Goal: Transaction & Acquisition: Purchase product/service

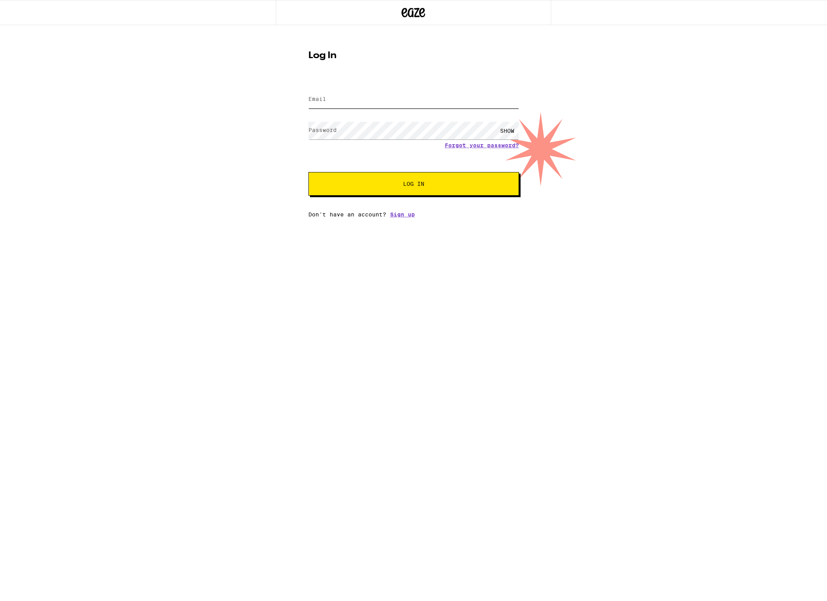
click at [335, 100] on input "Email" at bounding box center [413, 100] width 211 height 18
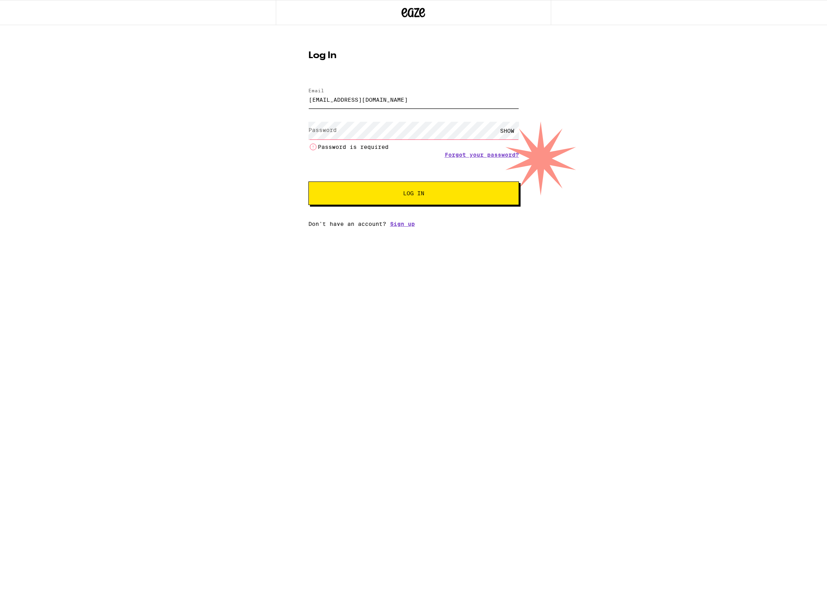
click at [432, 102] on input "[EMAIL_ADDRESS][DOMAIN_NAME]" at bounding box center [413, 100] width 211 height 18
click at [0, 227] on com-1password-button at bounding box center [0, 227] width 0 height 0
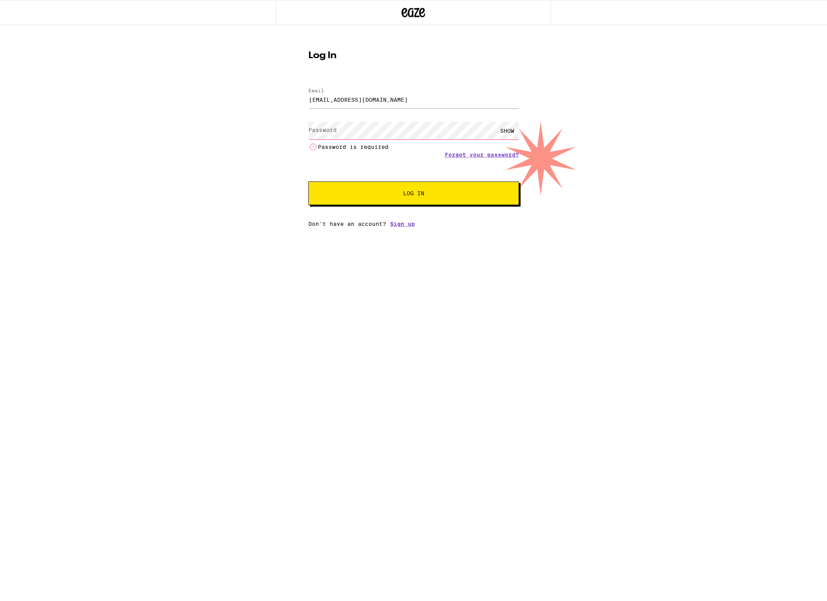
click at [619, 55] on div "Log In Email Email [EMAIL_ADDRESS][DOMAIN_NAME] Password Password SHOW Password…" at bounding box center [413, 126] width 827 height 202
click at [500, 100] on input "[EMAIL_ADDRESS][DOMAIN_NAME]" at bounding box center [413, 100] width 211 height 18
click at [0, 227] on com-1password-button at bounding box center [0, 227] width 0 height 0
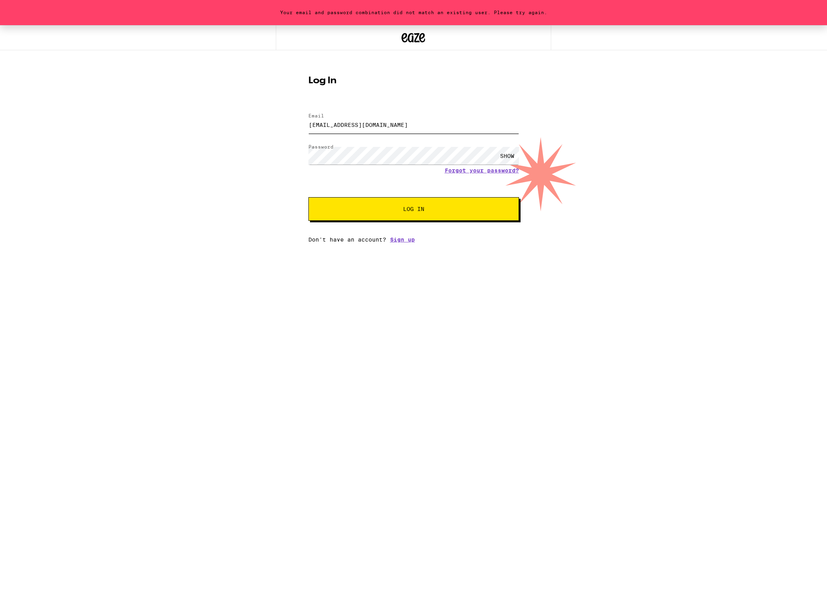
click at [407, 128] on input "[EMAIL_ADDRESS][DOMAIN_NAME]" at bounding box center [413, 125] width 211 height 18
type input "[EMAIL_ADDRESS][DOMAIN_NAME]"
click at [619, 90] on div "Your email and password combination did not match an existing user. Please try …" at bounding box center [413, 134] width 827 height 218
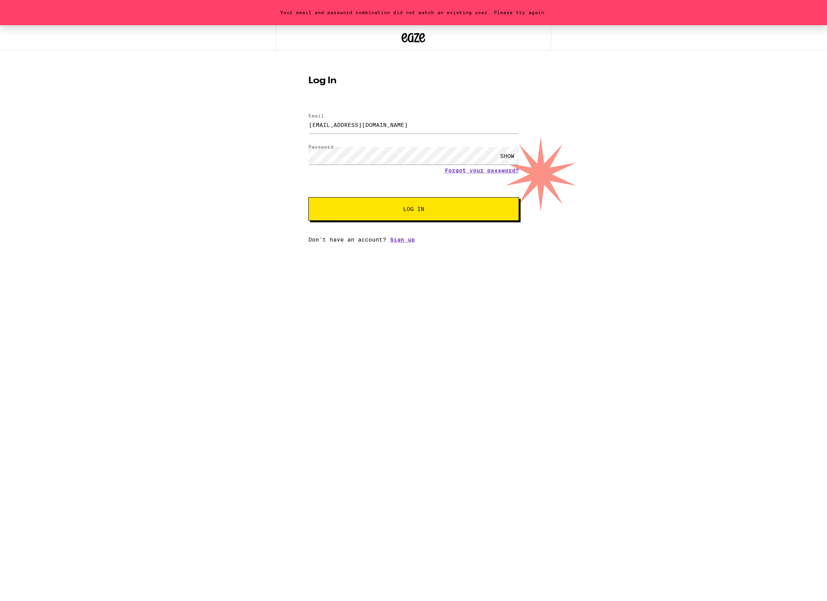
click at [420, 211] on span "Log In" at bounding box center [413, 208] width 21 height 5
click at [503, 155] on div "SHOW" at bounding box center [507, 156] width 24 height 18
click at [308, 197] on button "Log In" at bounding box center [413, 209] width 211 height 24
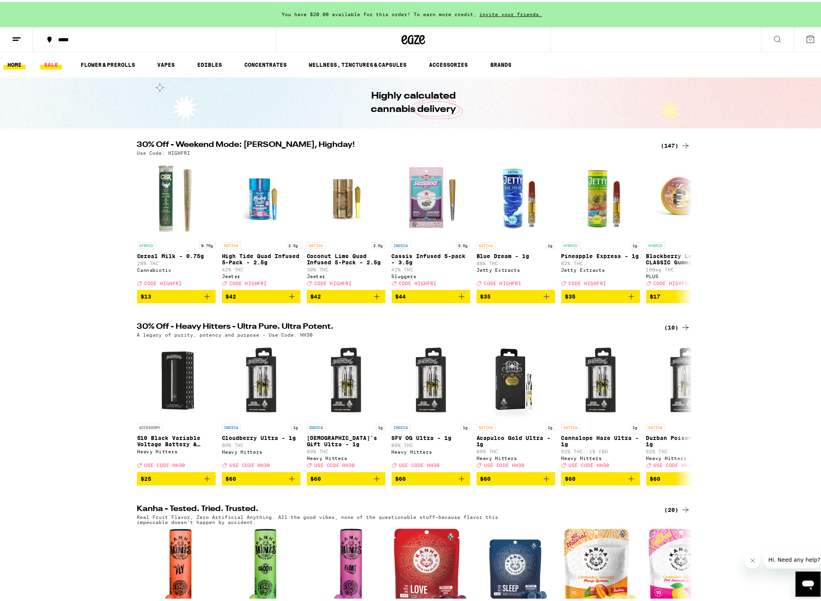
click at [55, 62] on link "SALE" at bounding box center [51, 62] width 22 height 9
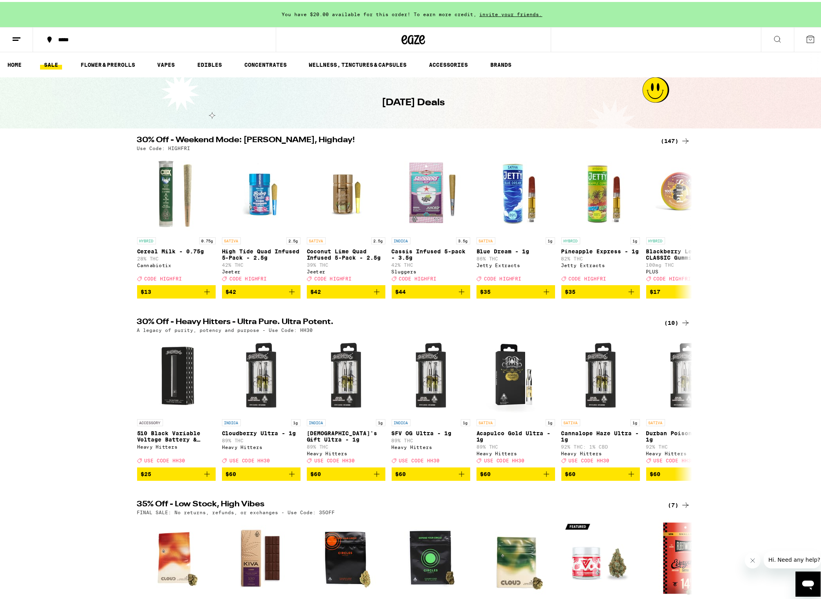
click at [681, 141] on icon at bounding box center [685, 138] width 9 height 9
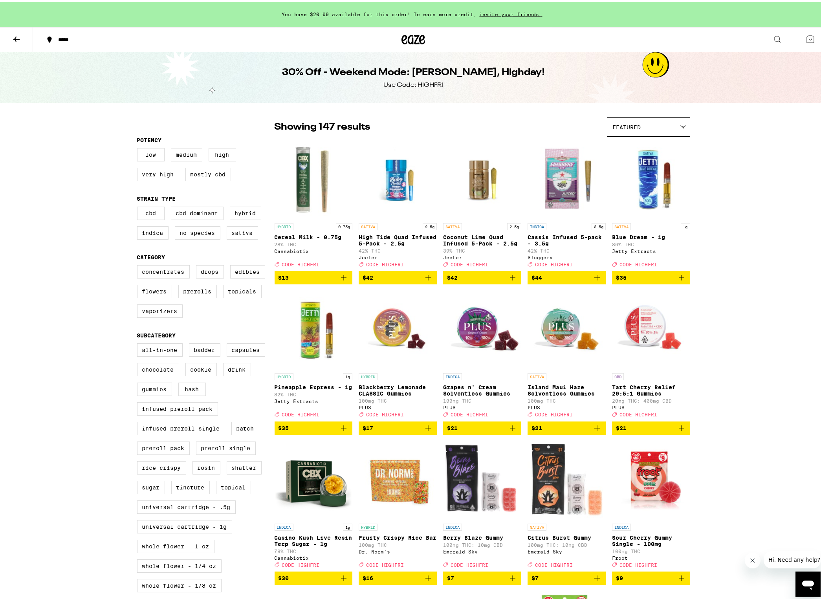
scroll to position [2, 0]
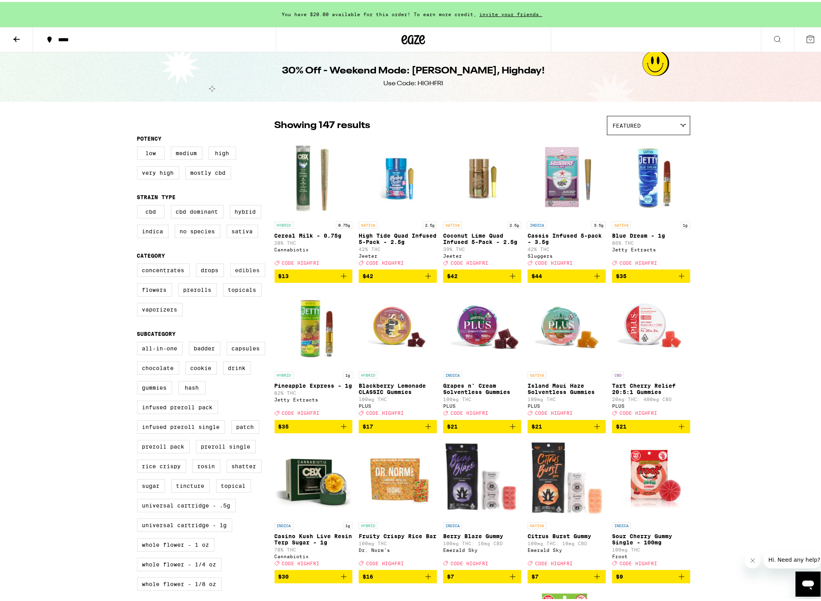
click at [233, 275] on label "Edibles" at bounding box center [247, 268] width 35 height 13
click at [139, 263] on input "Edibles" at bounding box center [139, 263] width 0 height 0
checkbox input "true"
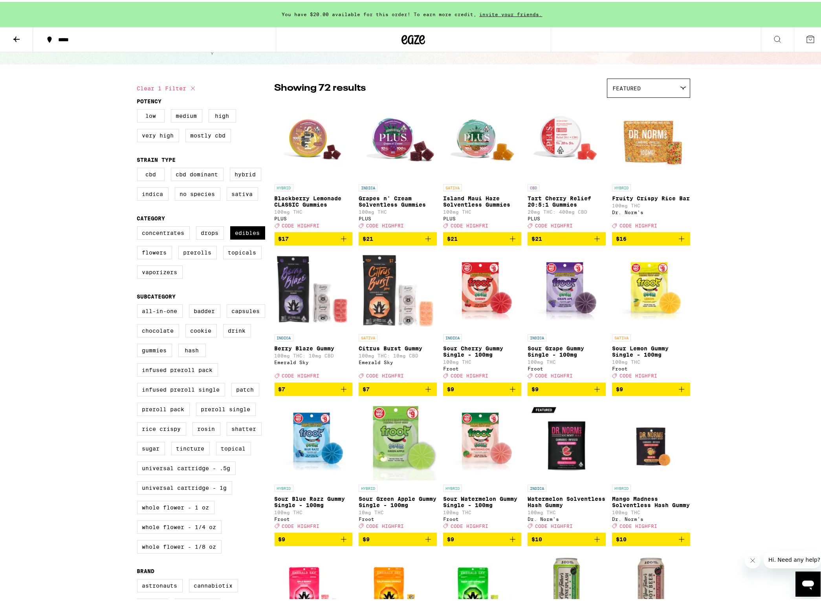
scroll to position [40, 0]
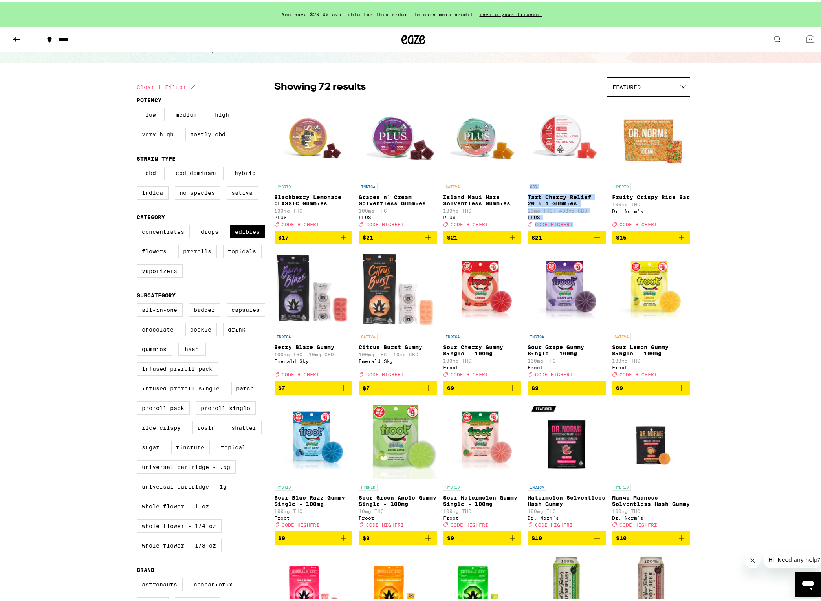
click at [570, 198] on p "Tart Cherry Relief 20:5:1 Gummies" at bounding box center [567, 198] width 78 height 13
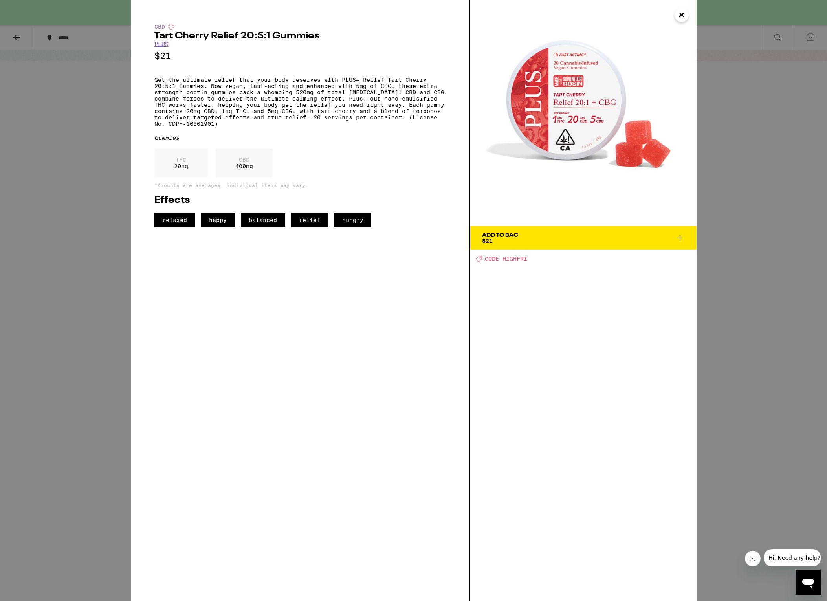
click at [678, 238] on icon at bounding box center [679, 237] width 9 height 9
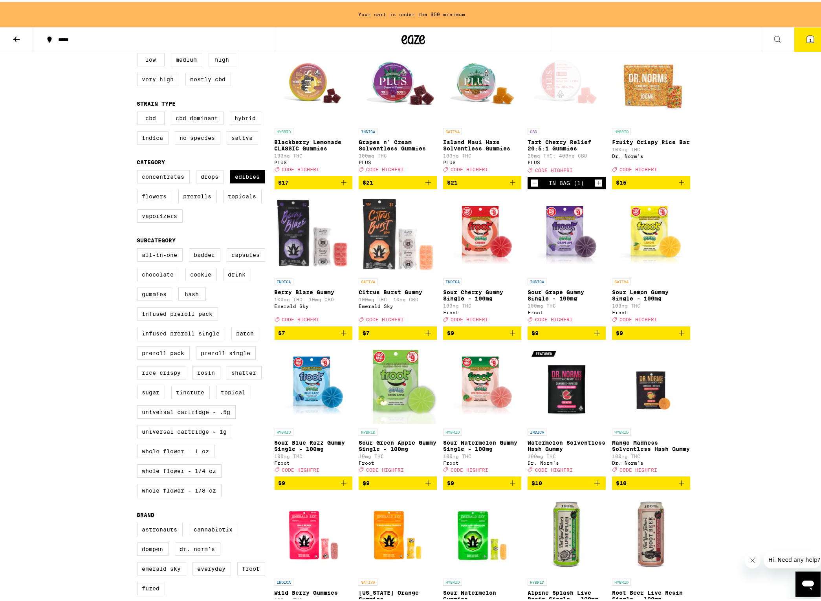
scroll to position [143, 0]
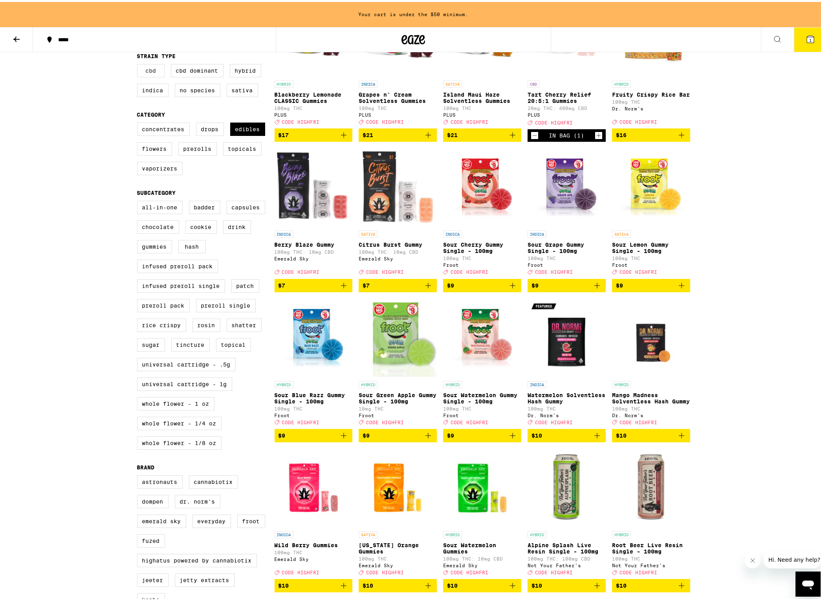
click at [149, 73] on label "CBD" at bounding box center [150, 68] width 27 height 13
click at [139, 64] on input "CBD" at bounding box center [139, 63] width 0 height 0
checkbox input "true"
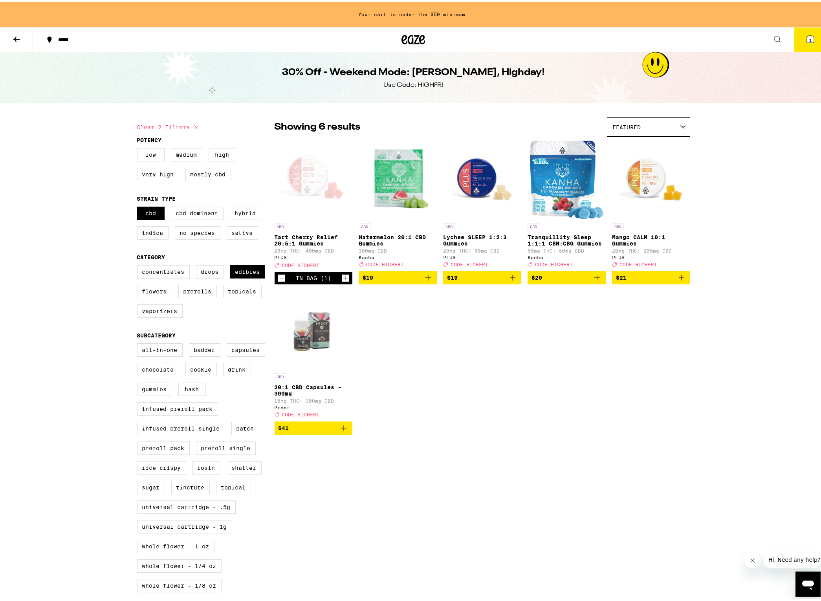
click at [636, 234] on p "Mango CALM 10:1 Gummies" at bounding box center [651, 238] width 78 height 13
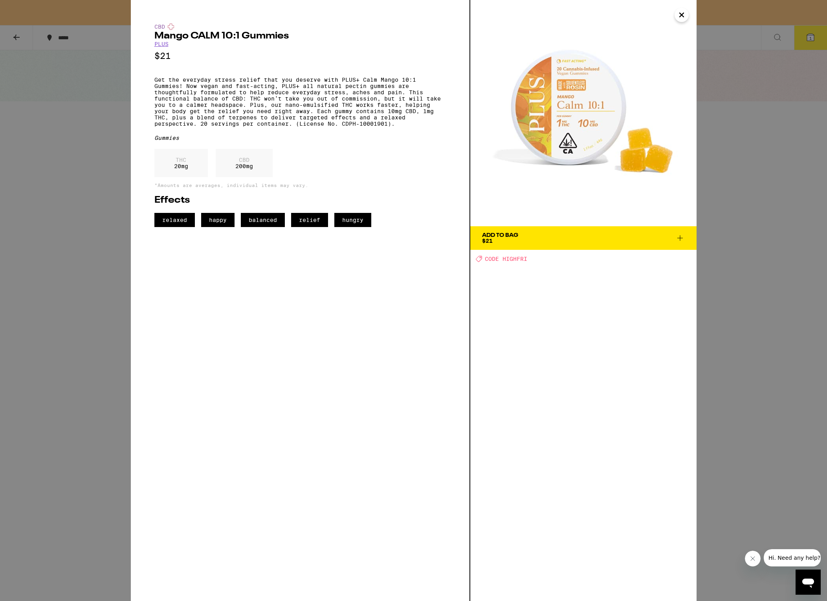
click at [679, 236] on icon at bounding box center [679, 237] width 9 height 9
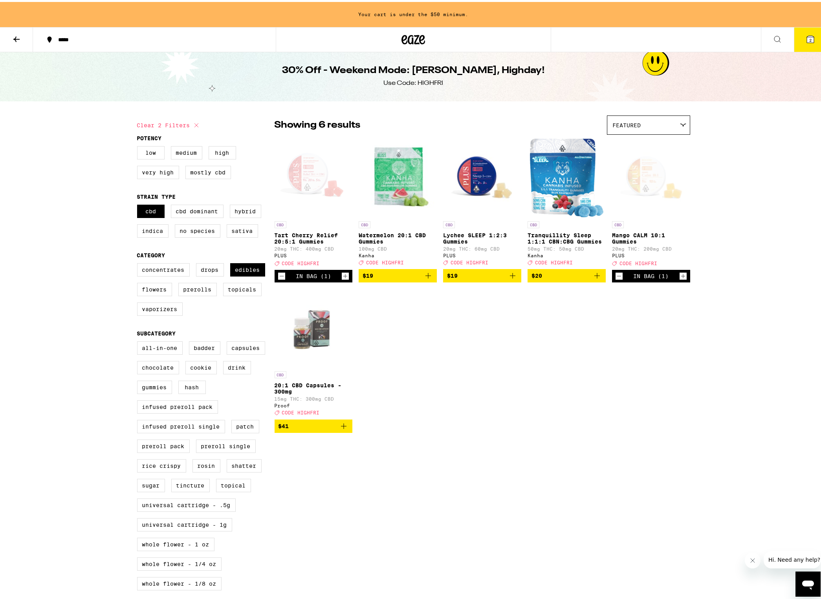
scroll to position [15, 0]
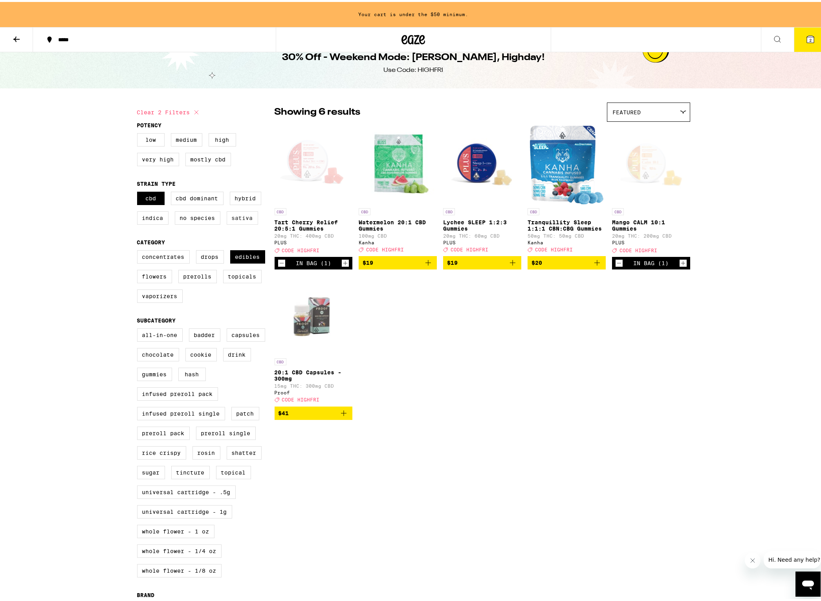
click at [238, 222] on label "Sativa" at bounding box center [242, 215] width 31 height 13
click at [139, 191] on input "Sativa" at bounding box center [139, 191] width 0 height 0
checkbox input "true"
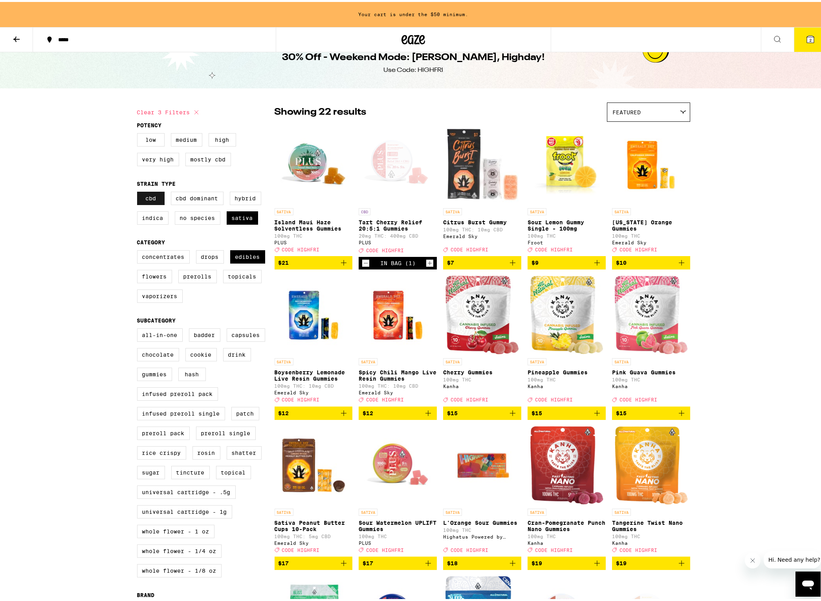
click at [159, 203] on label "CBD" at bounding box center [150, 196] width 27 height 13
click at [139, 191] on input "CBD" at bounding box center [139, 191] width 0 height 0
checkbox input "false"
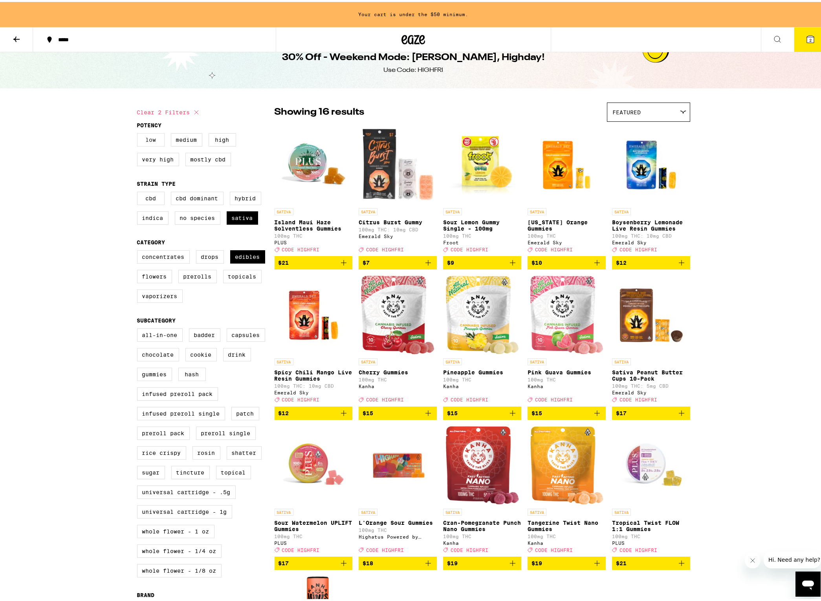
click at [154, 141] on label "Low" at bounding box center [150, 137] width 27 height 13
click at [139, 133] on input "Low" at bounding box center [139, 132] width 0 height 0
checkbox input "true"
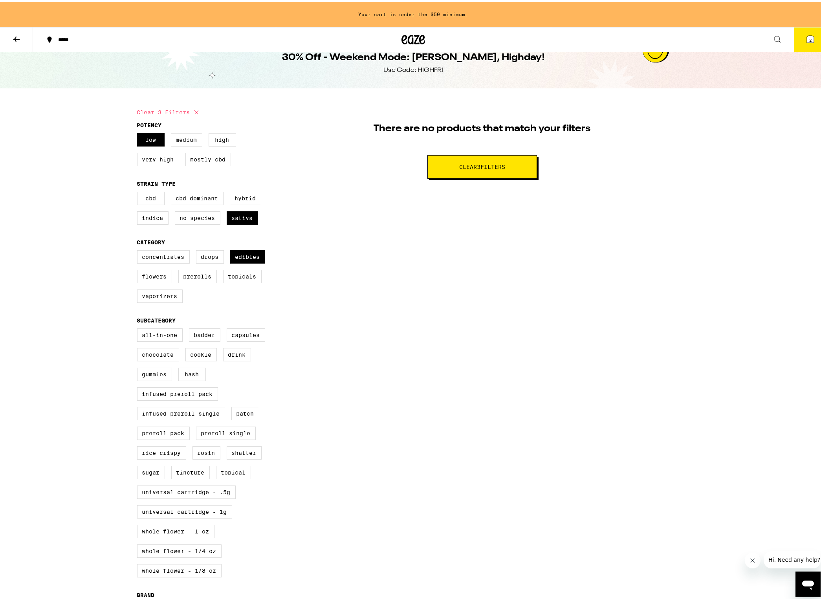
click at [172, 140] on label "Medium" at bounding box center [186, 137] width 31 height 13
click at [139, 133] on input "Medium" at bounding box center [139, 132] width 0 height 0
checkbox input "true"
click at [154, 139] on label "Low" at bounding box center [150, 137] width 27 height 13
click at [139, 133] on input "Low" at bounding box center [139, 132] width 0 height 0
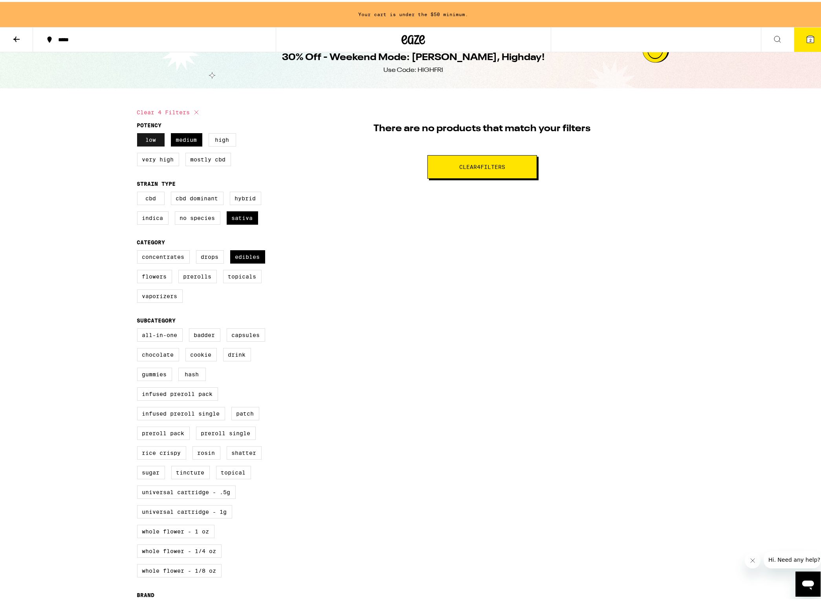
checkbox input "false"
click at [209, 139] on label "High" at bounding box center [222, 137] width 27 height 13
click at [139, 133] on input "High" at bounding box center [139, 132] width 0 height 0
checkbox input "true"
click at [192, 139] on label "Medium" at bounding box center [186, 137] width 31 height 13
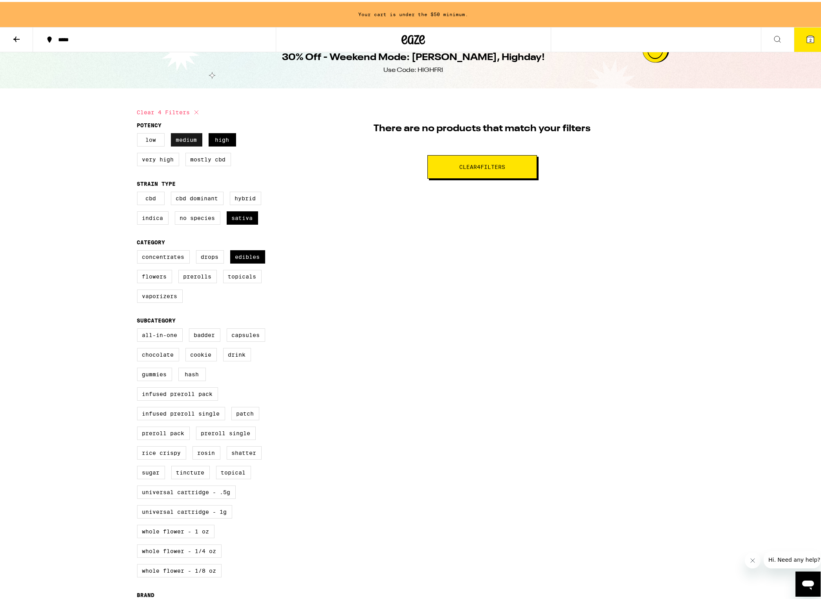
click at [139, 133] on input "Medium" at bounding box center [139, 132] width 0 height 0
checkbox input "false"
click at [164, 161] on label "Very High" at bounding box center [158, 157] width 42 height 13
click at [139, 133] on input "Very High" at bounding box center [139, 132] width 0 height 0
checkbox input "true"
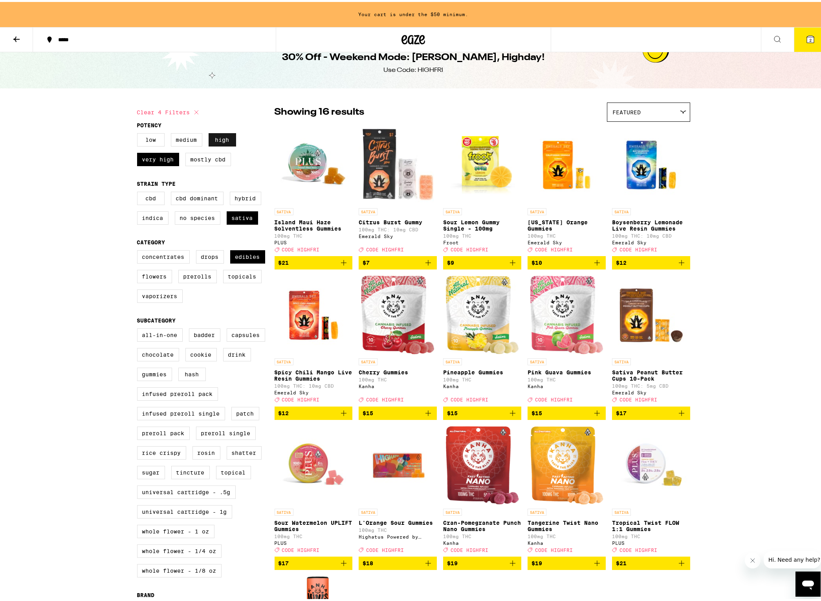
click at [214, 141] on label "High" at bounding box center [222, 137] width 27 height 13
click at [139, 133] on input "High" at bounding box center [139, 132] width 0 height 0
checkbox input "false"
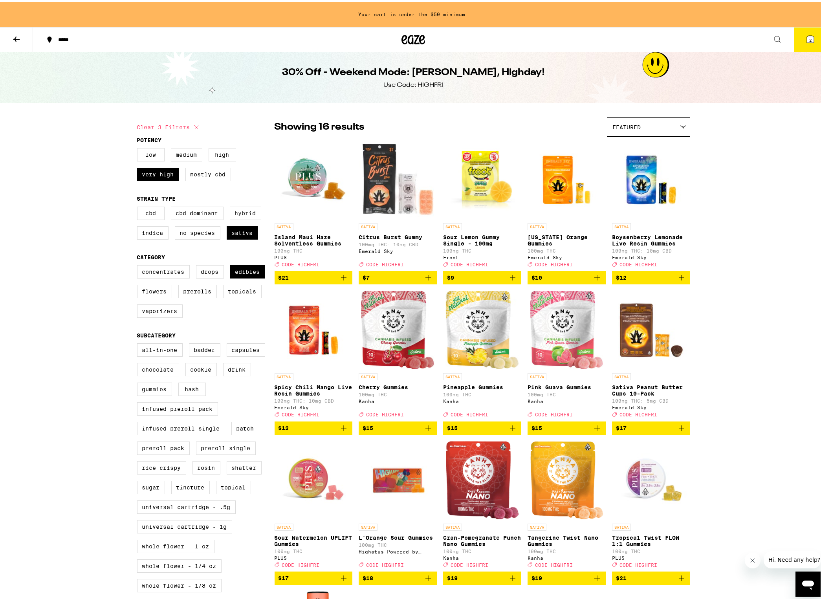
click at [235, 218] on label "Hybrid" at bounding box center [245, 211] width 31 height 13
click at [139, 206] on input "Hybrid" at bounding box center [139, 206] width 0 height 0
checkbox input "true"
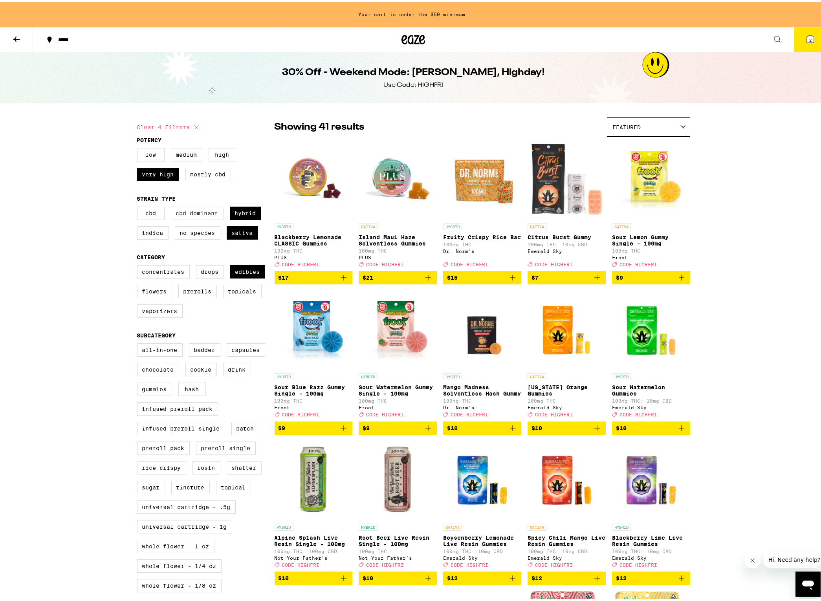
click at [185, 218] on label "CBD Dominant" at bounding box center [197, 211] width 53 height 13
click at [139, 206] on input "CBD Dominant" at bounding box center [139, 206] width 0 height 0
checkbox input "true"
click at [252, 218] on label "Hybrid" at bounding box center [245, 211] width 31 height 13
click at [139, 206] on input "Hybrid" at bounding box center [139, 206] width 0 height 0
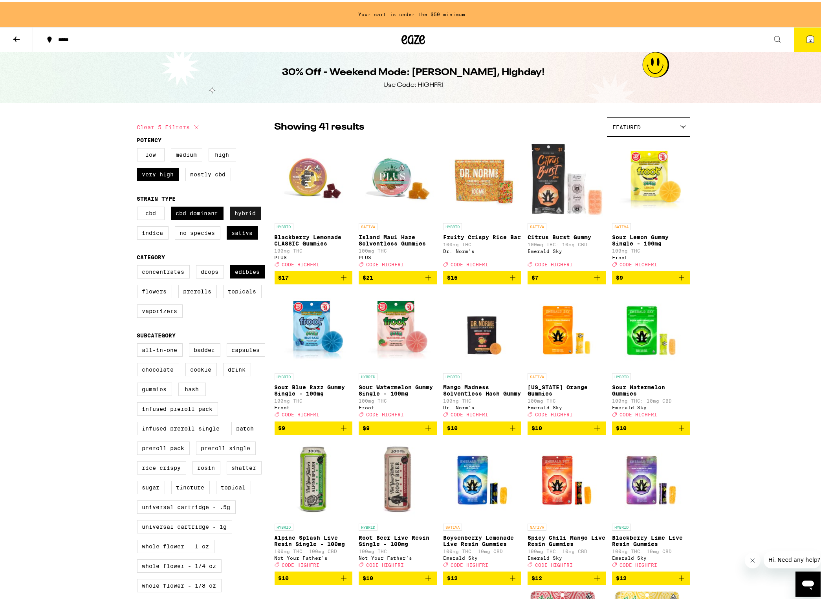
checkbox input "false"
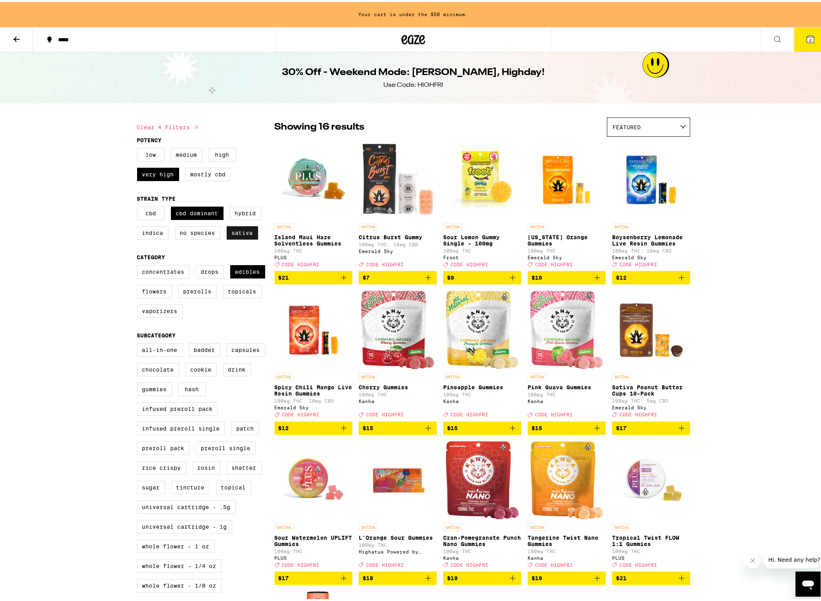
click at [238, 238] on label "Sativa" at bounding box center [242, 230] width 31 height 13
click at [139, 206] on input "Sativa" at bounding box center [139, 206] width 0 height 0
checkbox input "false"
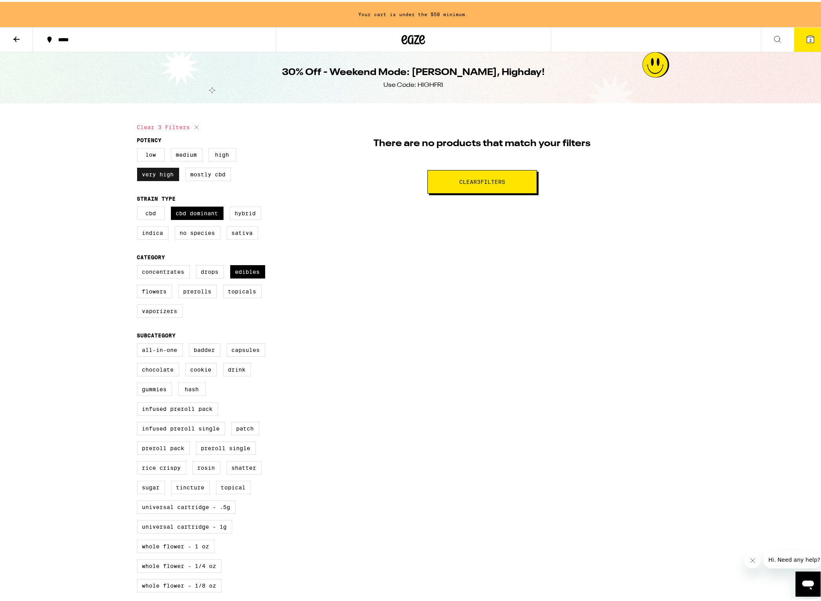
click at [166, 173] on label "Very High" at bounding box center [158, 172] width 42 height 13
click at [139, 148] on input "Very High" at bounding box center [139, 147] width 0 height 0
checkbox input "false"
click at [302, 183] on div "There are no products that match your filters Clear 2 filter s" at bounding box center [483, 153] width 416 height 76
click at [142, 214] on label "CBD" at bounding box center [150, 211] width 27 height 13
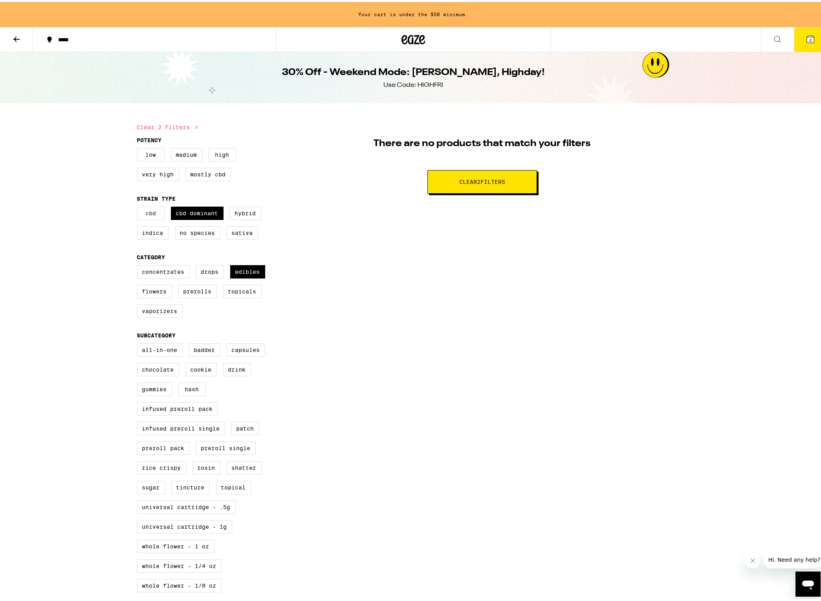
click at [139, 206] on input "CBD" at bounding box center [139, 206] width 0 height 0
checkbox input "true"
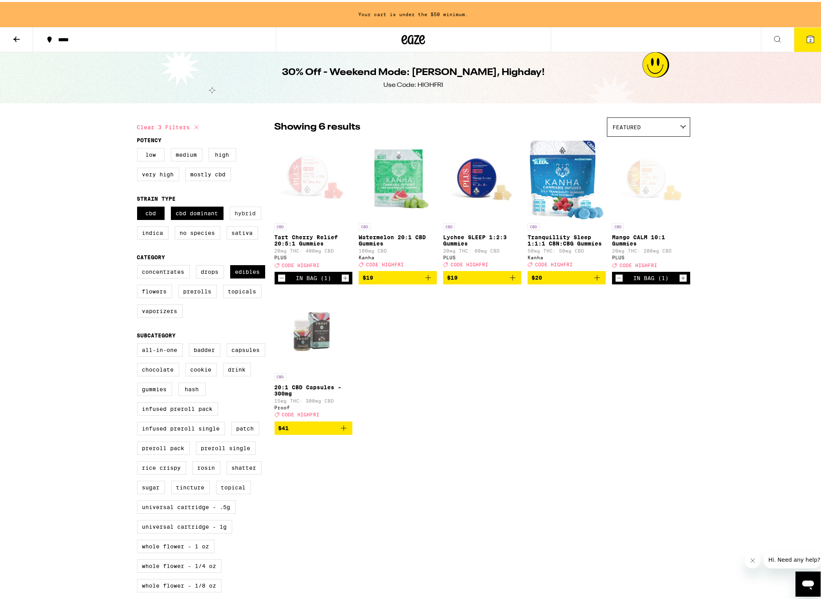
click at [235, 212] on label "Hybrid" at bounding box center [245, 211] width 31 height 13
click at [139, 206] on input "Hybrid" at bounding box center [139, 206] width 0 height 0
checkbox input "true"
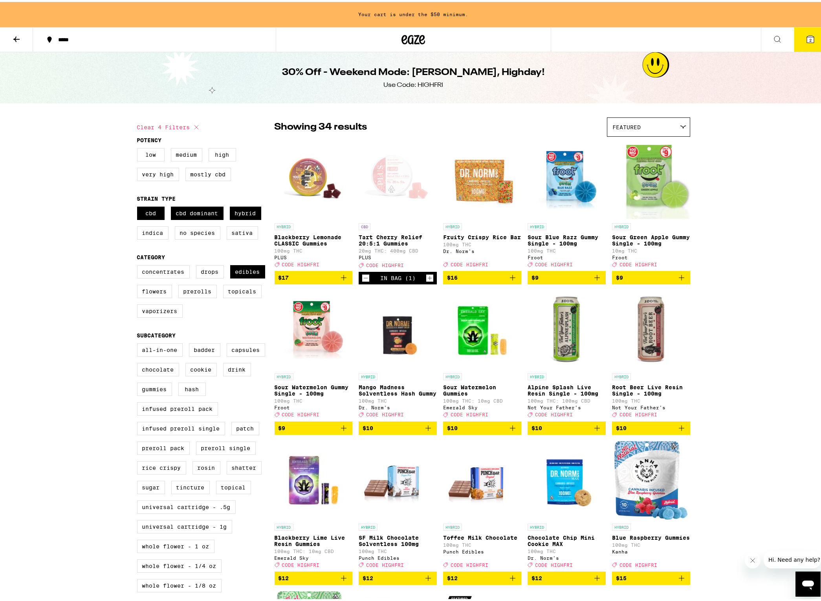
click at [810, 41] on button "2" at bounding box center [810, 38] width 33 height 24
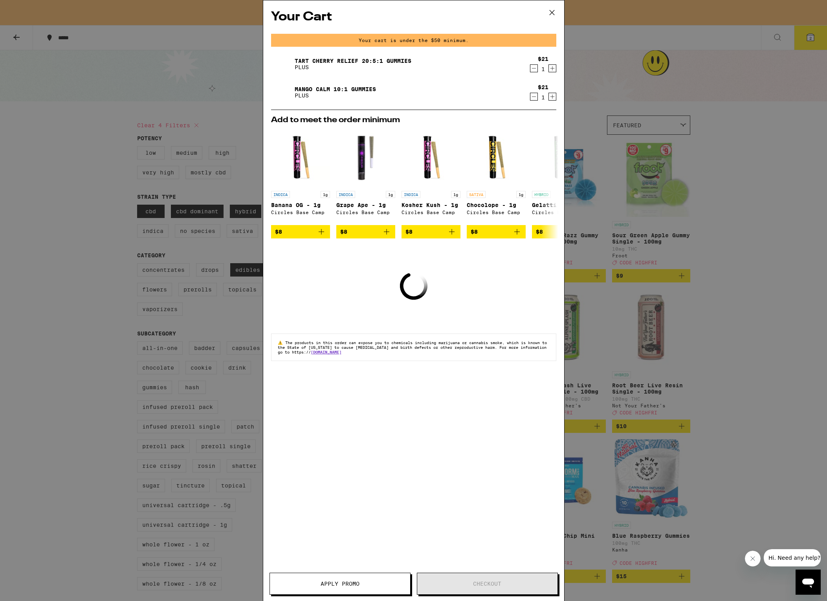
click at [551, 71] on icon "Increment" at bounding box center [552, 68] width 7 height 9
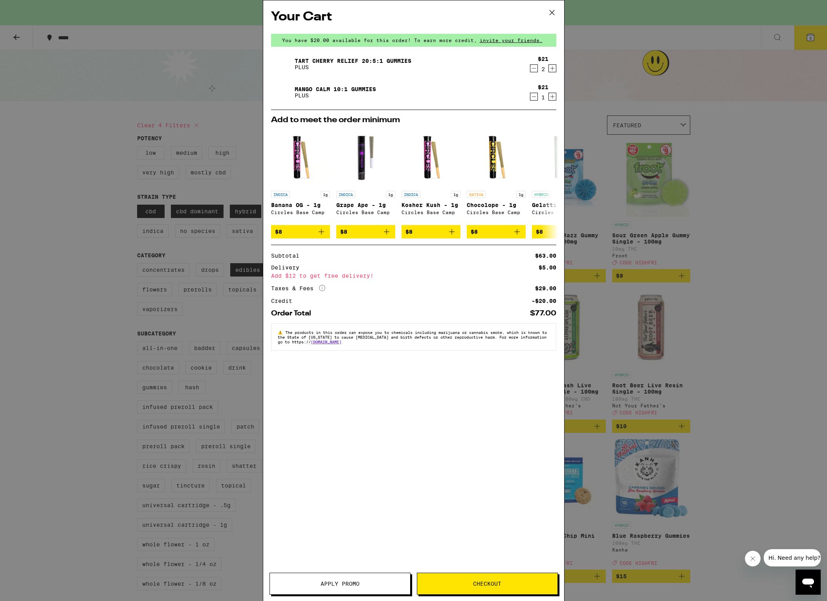
click at [552, 94] on icon "Increment" at bounding box center [552, 96] width 7 height 9
click at [495, 585] on span "Checkout" at bounding box center [487, 583] width 28 height 5
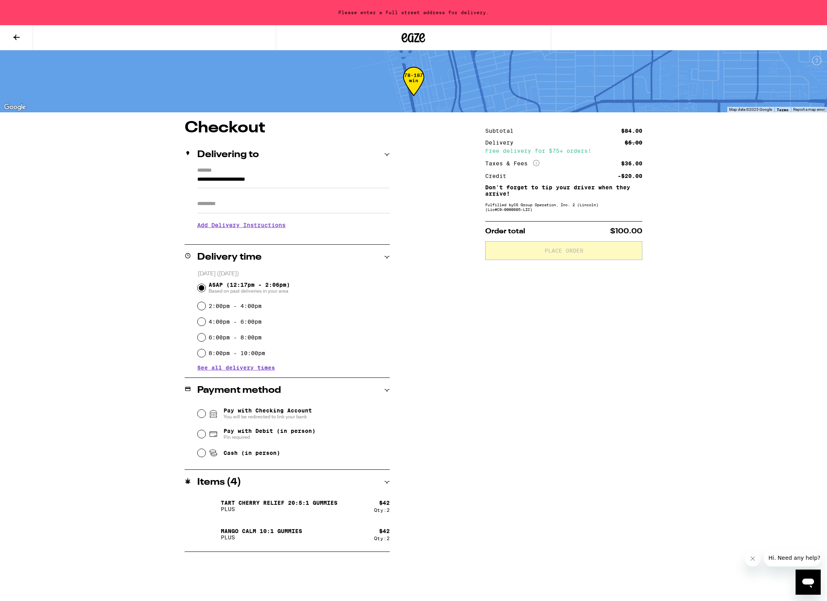
click at [313, 181] on input "**********" at bounding box center [293, 181] width 192 height 13
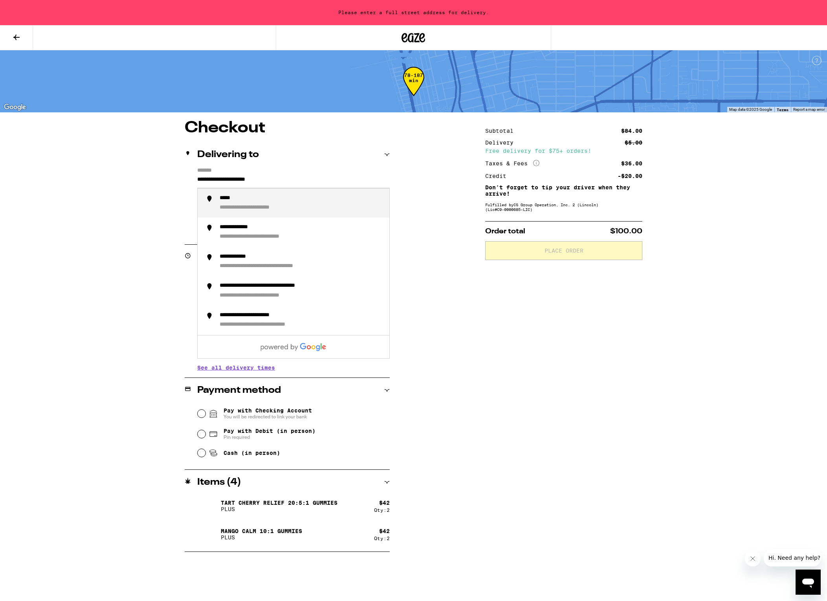
click at [301, 201] on div "**********" at bounding box center [301, 203] width 163 height 17
type input "**********"
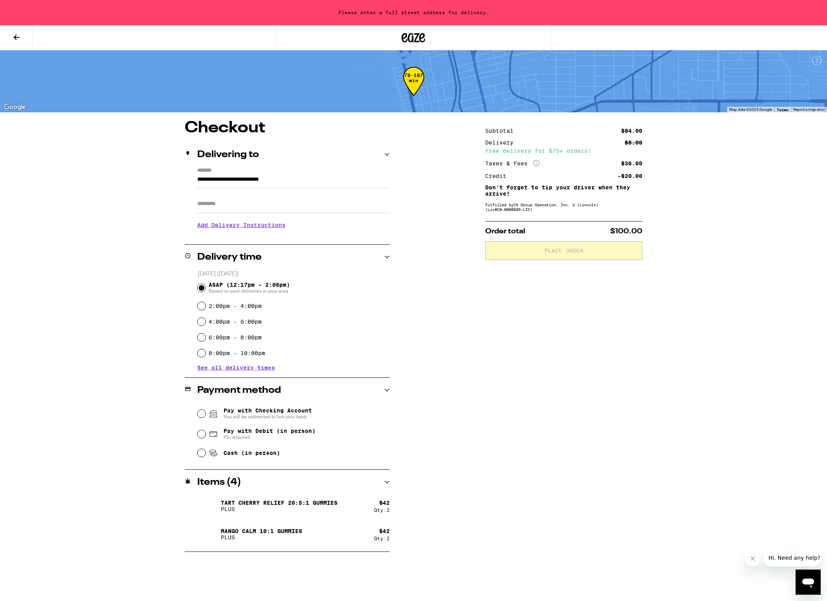
click at [423, 230] on div "**********" at bounding box center [414, 336] width 566 height 432
click at [359, 183] on input "**********" at bounding box center [293, 181] width 192 height 13
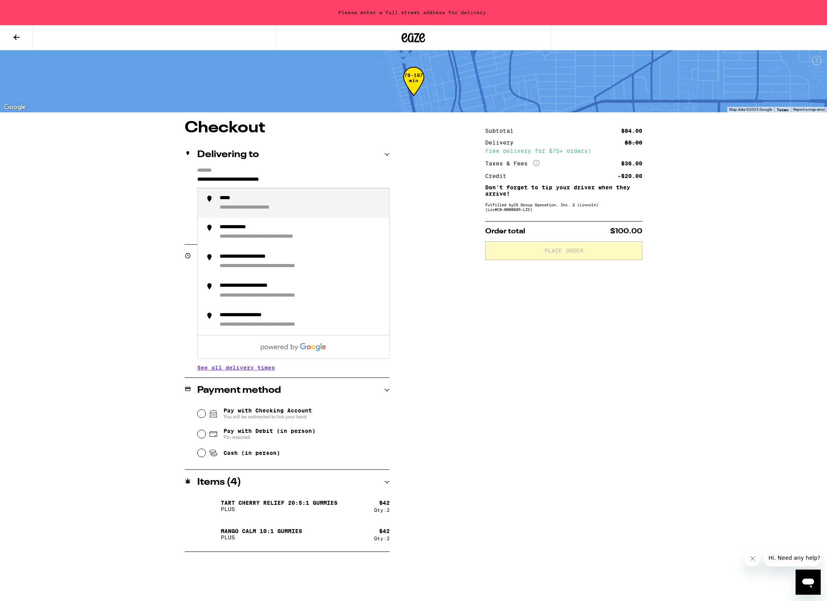
click at [306, 200] on div "**********" at bounding box center [301, 203] width 163 height 17
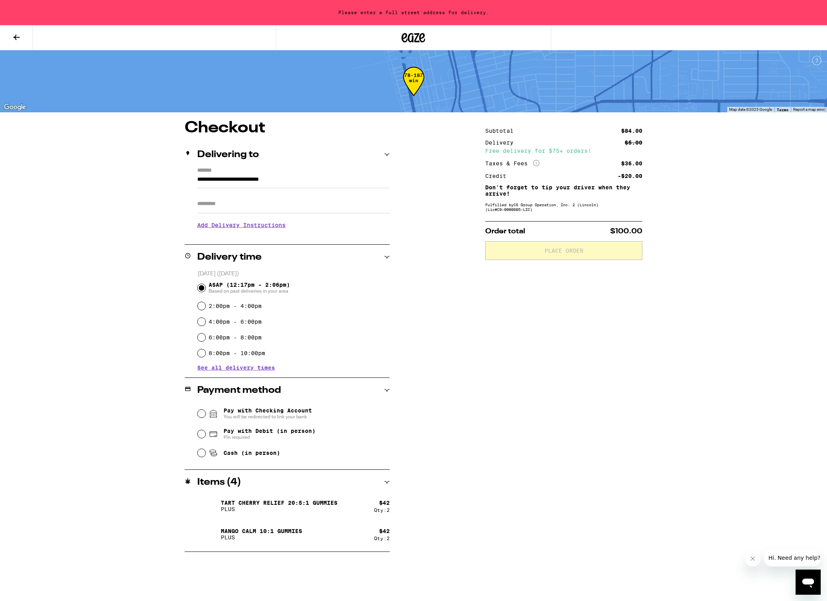
click at [424, 195] on div "**********" at bounding box center [414, 336] width 566 height 432
